Goal: Find specific page/section: Find specific page/section

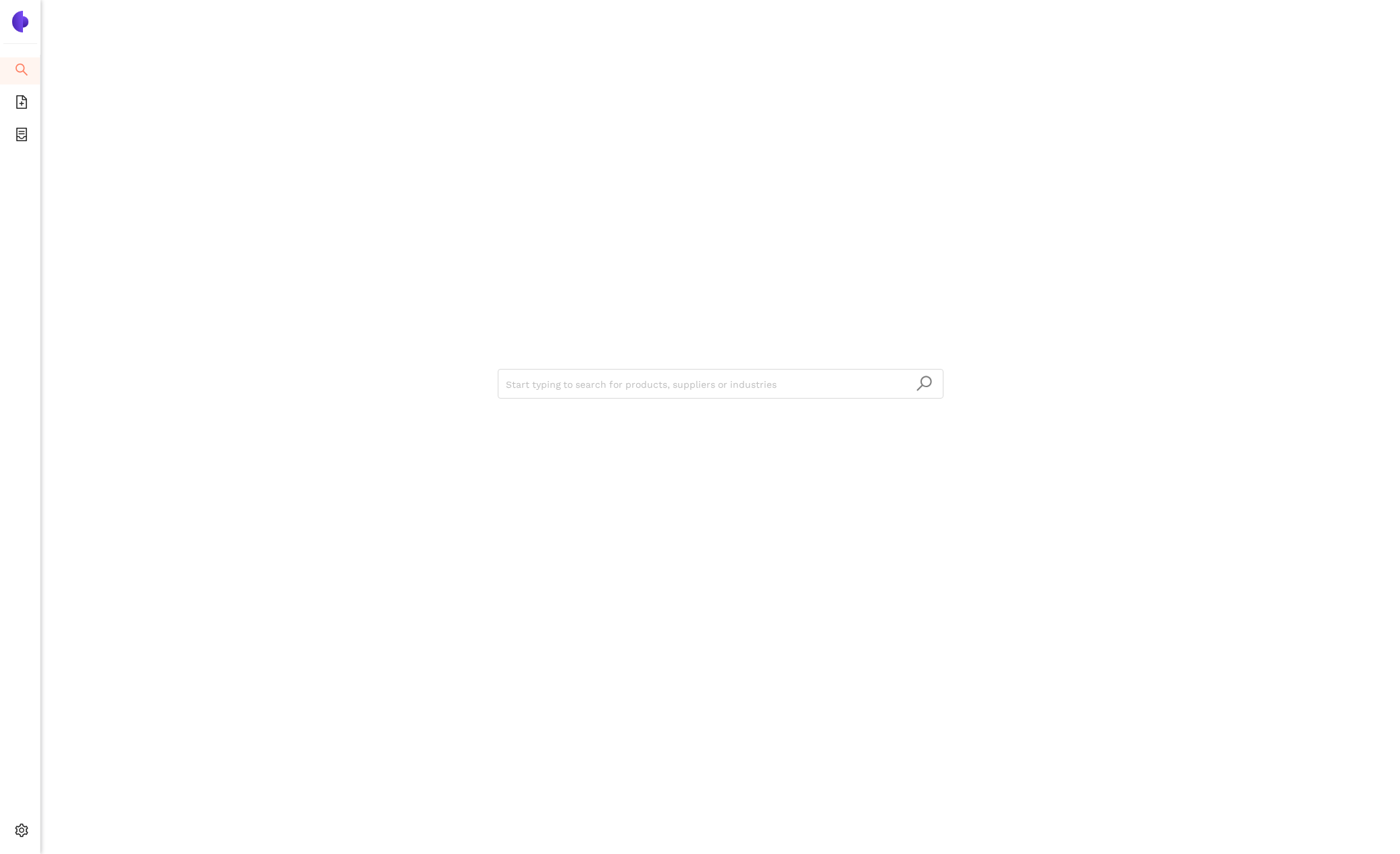
click at [24, 79] on span "search" at bounding box center [22, 72] width 14 height 27
click at [563, 376] on input "search" at bounding box center [720, 384] width 429 height 29
click at [88, 184] on div "Start typing to search for products, suppliers or industries" at bounding box center [720, 427] width 1360 height 854
